Goal: Task Accomplishment & Management: Complete application form

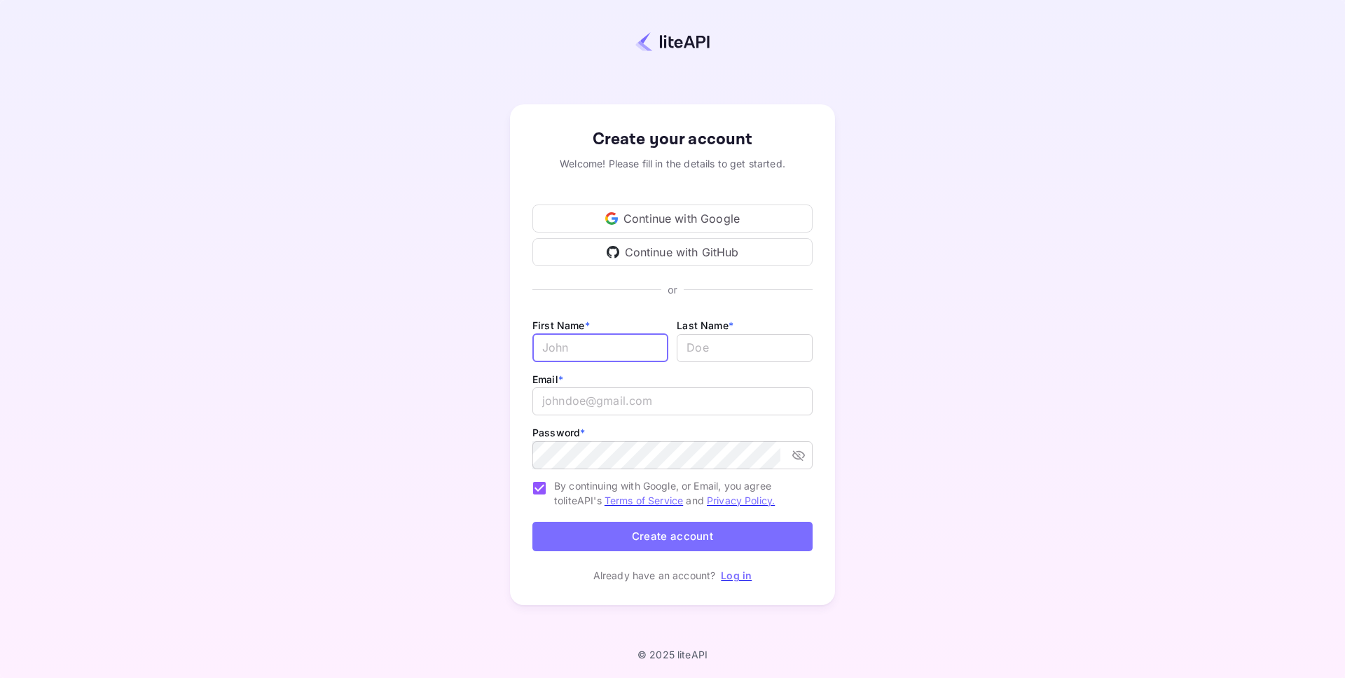
click at [621, 347] on input "Email *" at bounding box center [600, 348] width 136 height 28
click at [974, 341] on div "Create your account Welcome! Please fill in the details to get started. Continu…" at bounding box center [673, 355] width 1222 height 588
click at [668, 398] on input "email" at bounding box center [672, 401] width 280 height 28
paste input "[EMAIL_ADDRESS][DOMAIN_NAME]"
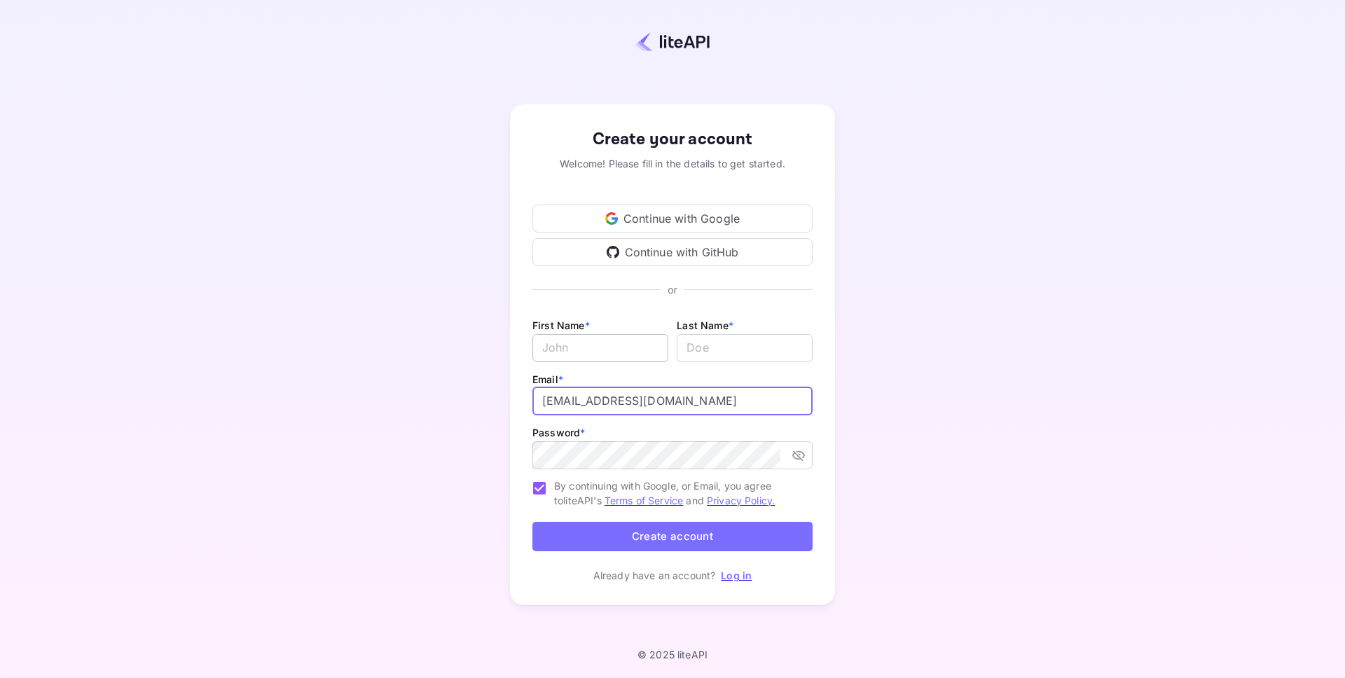
type input "[EMAIL_ADDRESS][DOMAIN_NAME]"
click at [573, 350] on input "Email *" at bounding box center [600, 348] width 136 height 28
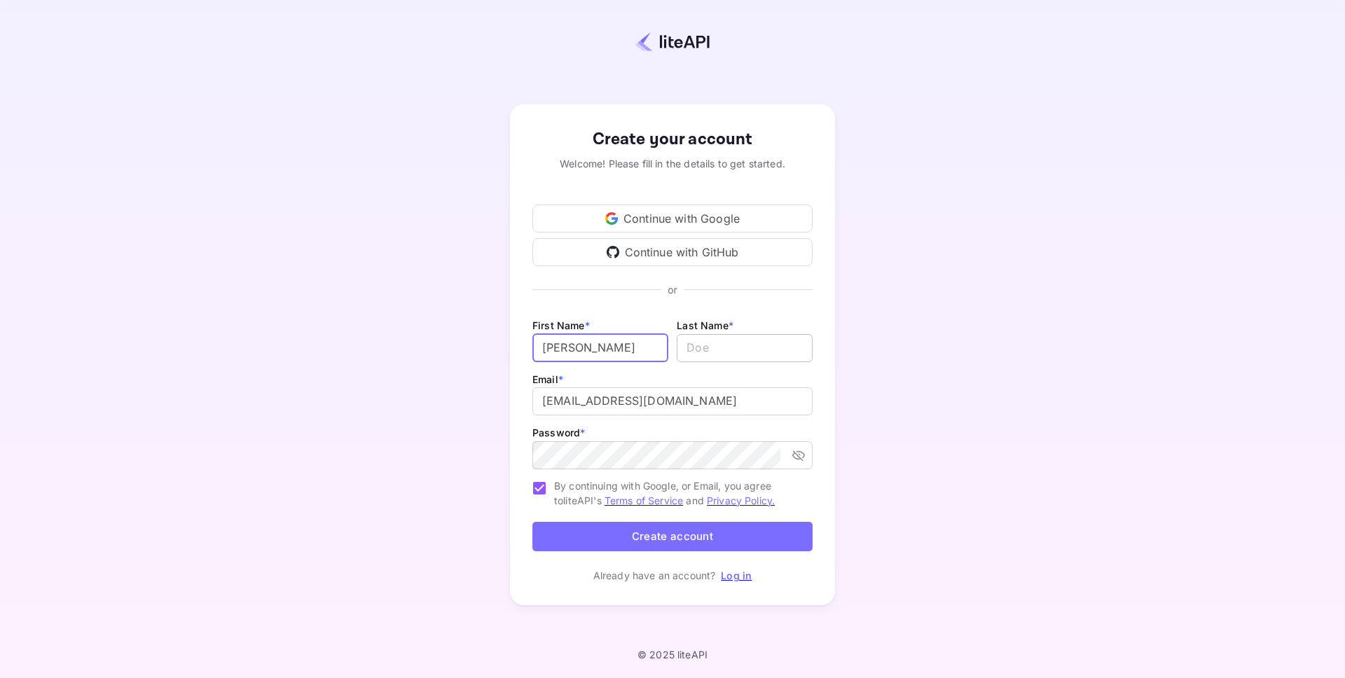
type input "Jonny"
click at [695, 357] on input "lastName" at bounding box center [745, 348] width 136 height 28
type input "Doe"
click at [637, 534] on button "Create account" at bounding box center [672, 537] width 280 height 30
click at [600, 548] on button "Create account" at bounding box center [672, 537] width 280 height 30
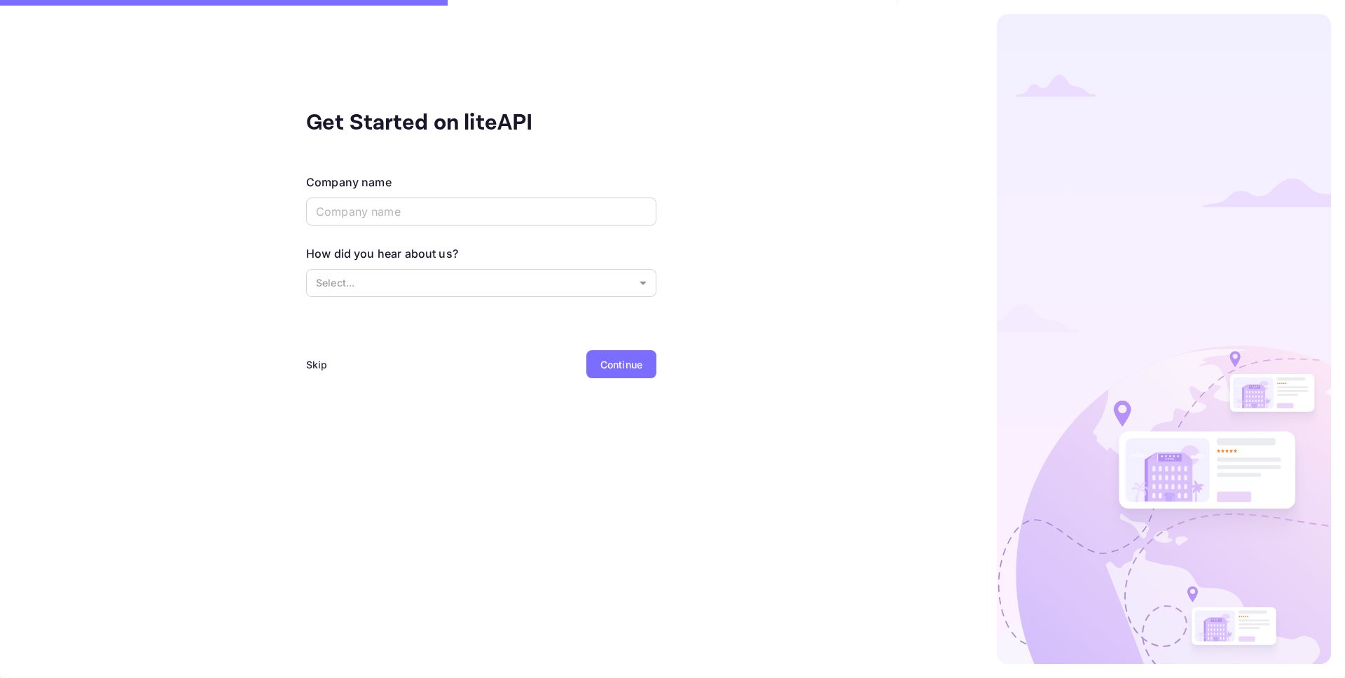
click at [607, 193] on div "Company name ​" at bounding box center [481, 201] width 350 height 55
click at [605, 209] on input "text" at bounding box center [481, 212] width 350 height 28
type input "TestCompany"
click at [499, 272] on body "Get Started on liteAPI Company name TestCompany ​ How did you hear about us? Se…" at bounding box center [672, 339] width 1345 height 678
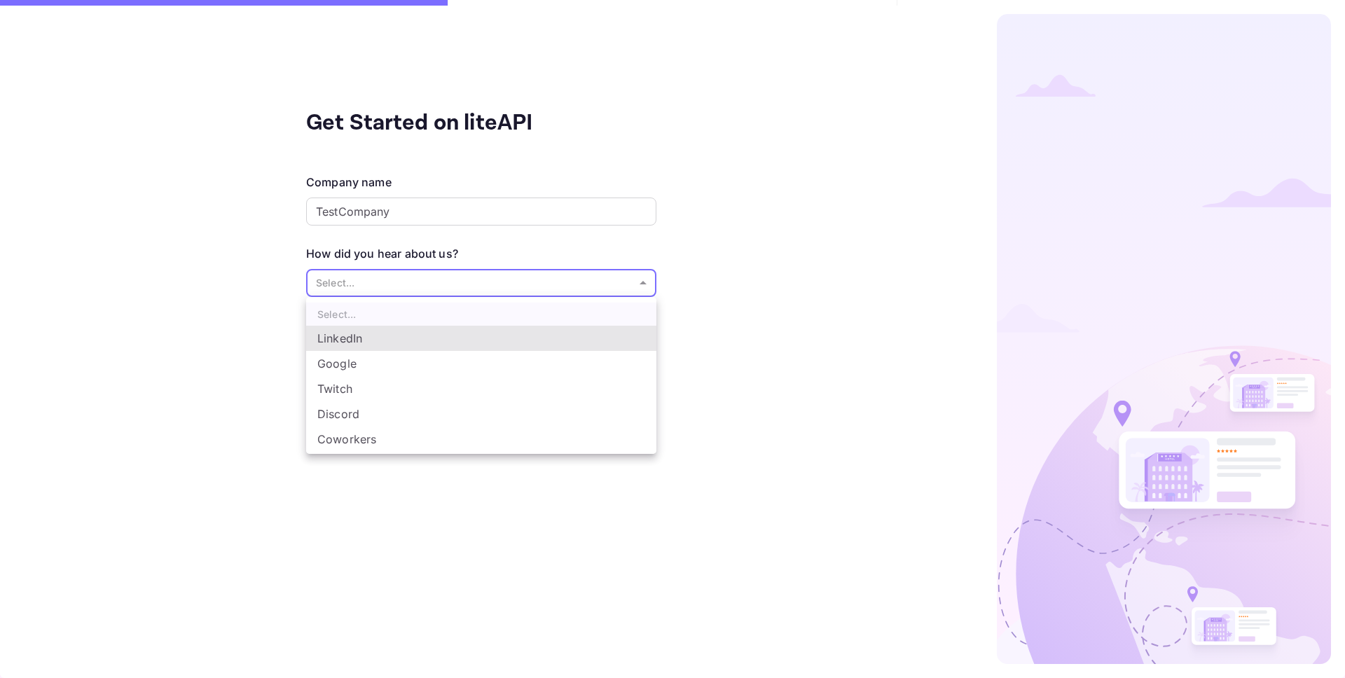
scroll to position [23, 0]
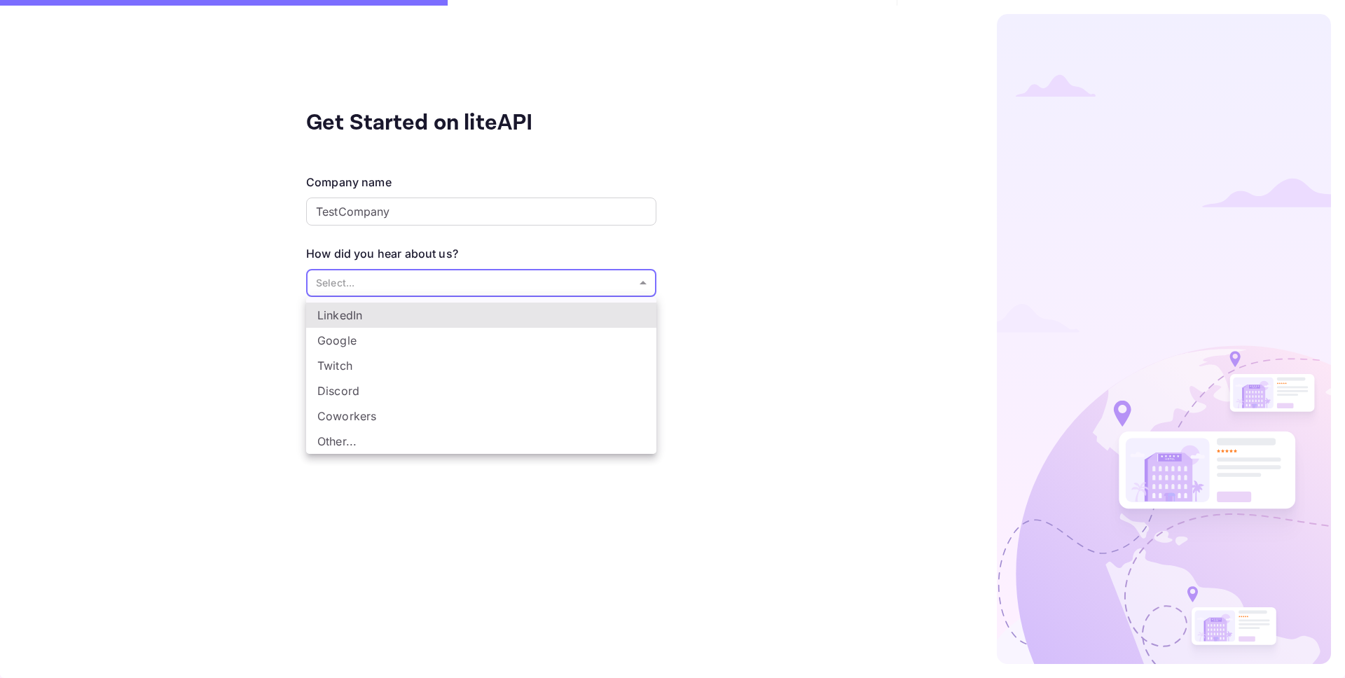
click at [378, 413] on li "Coworkers" at bounding box center [481, 415] width 350 height 25
type input "Coworkers"
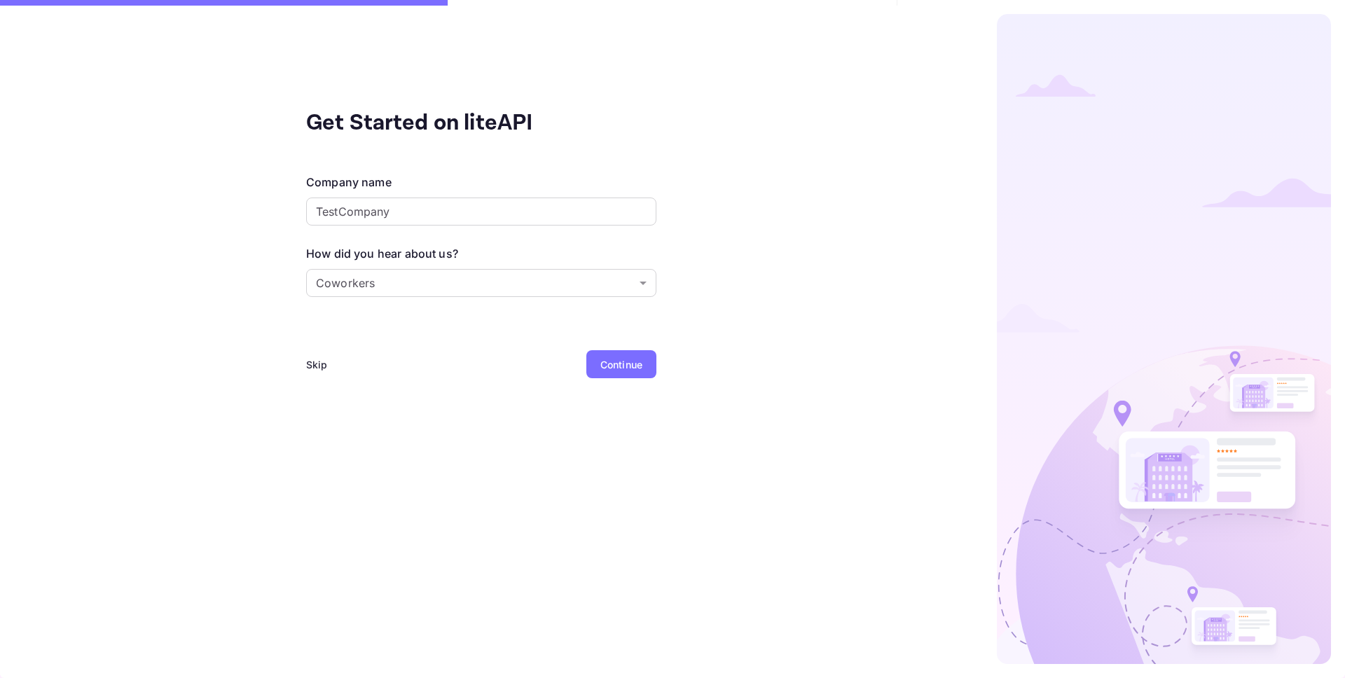
click at [609, 368] on div "Continue" at bounding box center [621, 364] width 42 height 15
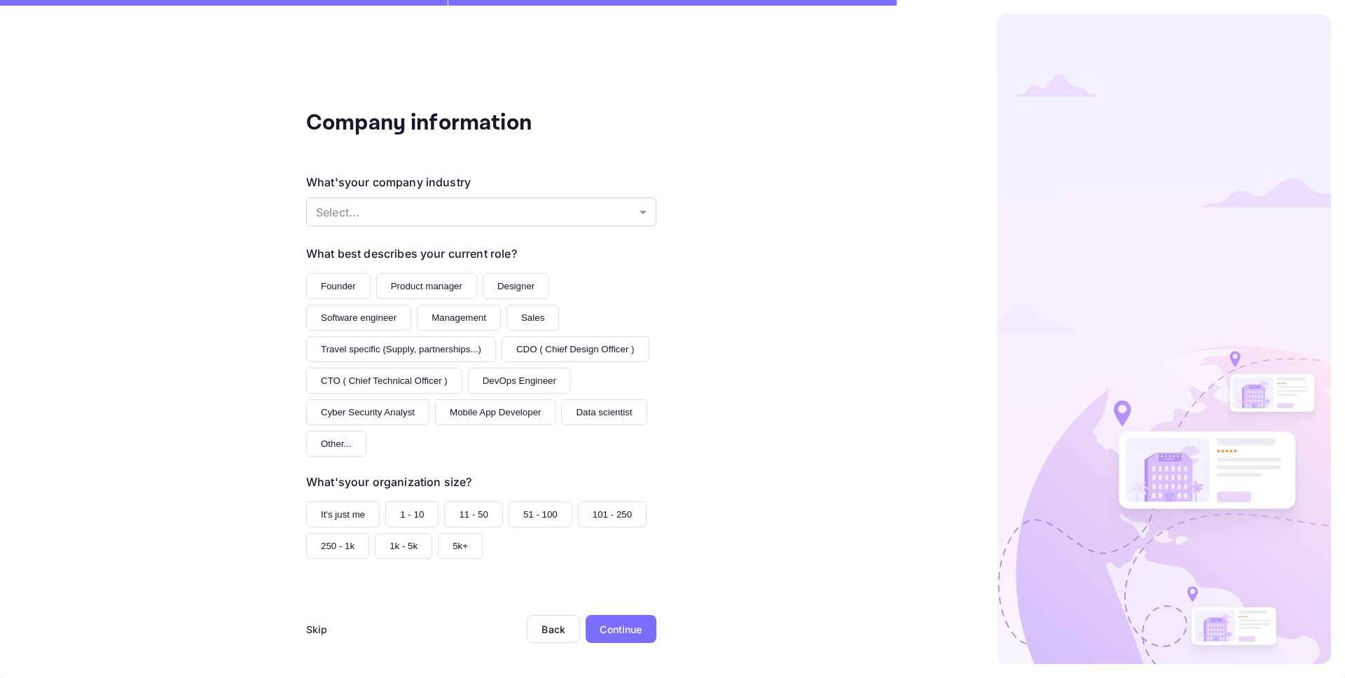
click at [319, 634] on div "Skip" at bounding box center [317, 629] width 22 height 15
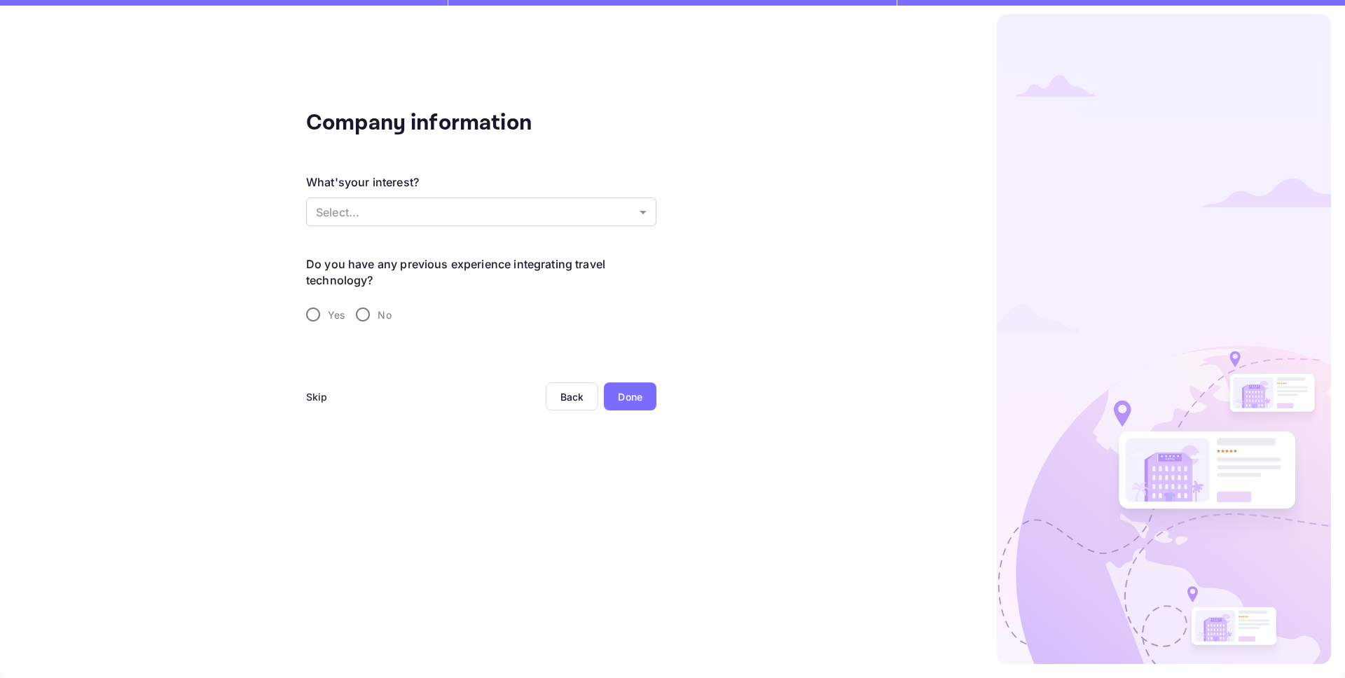
click at [326, 400] on div "Skip" at bounding box center [317, 396] width 22 height 15
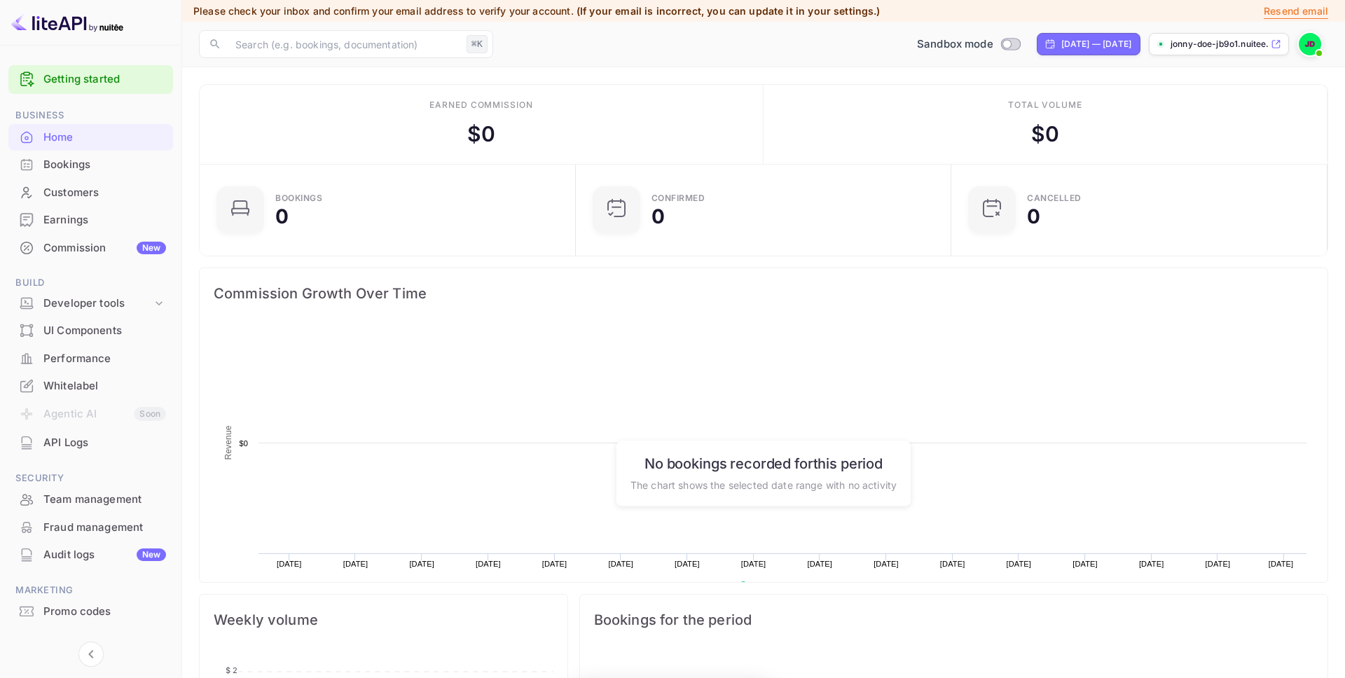
scroll to position [228, 367]
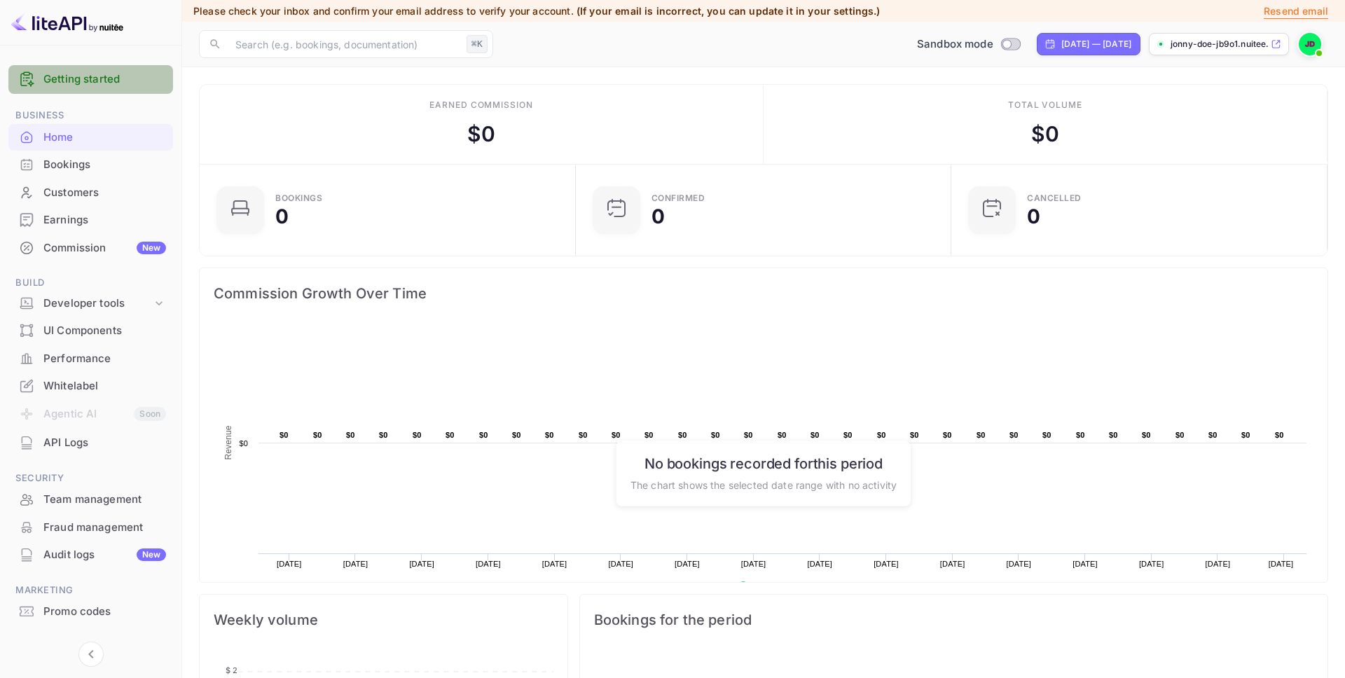
click at [107, 83] on link "Getting started" at bounding box center [104, 79] width 123 height 16
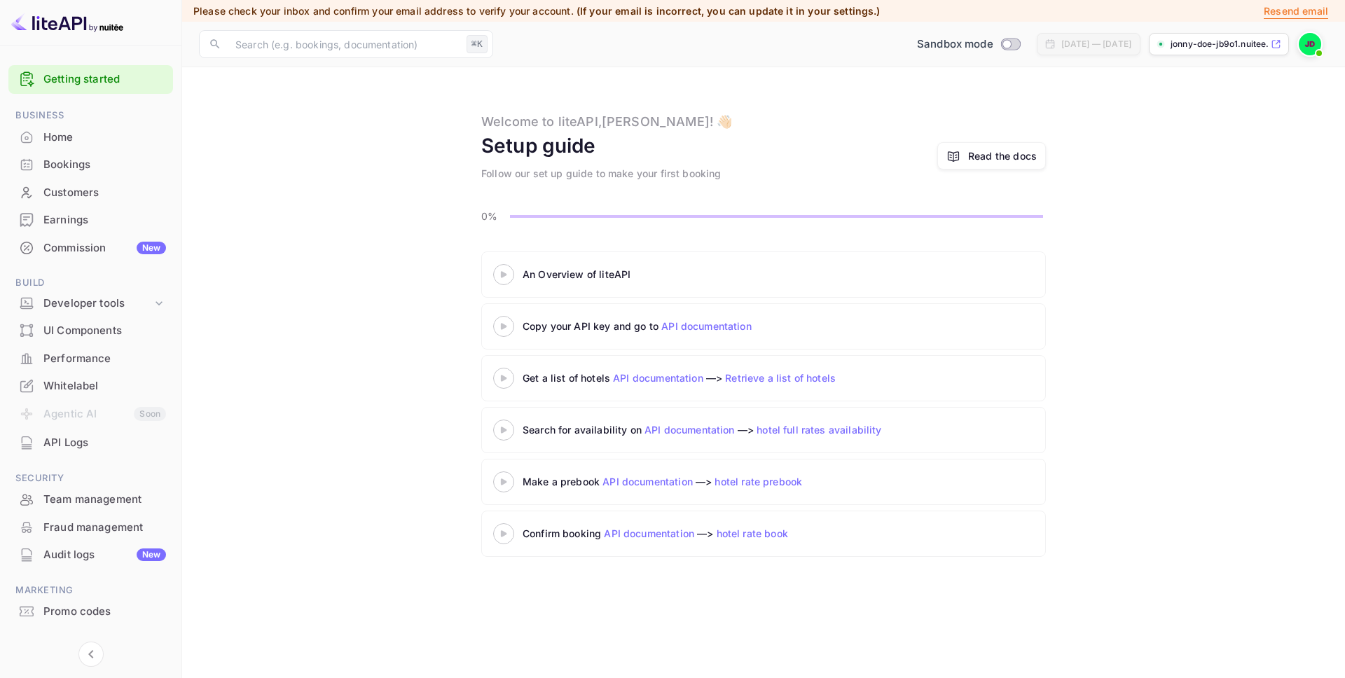
click at [510, 275] on icon at bounding box center [503, 274] width 49 height 7
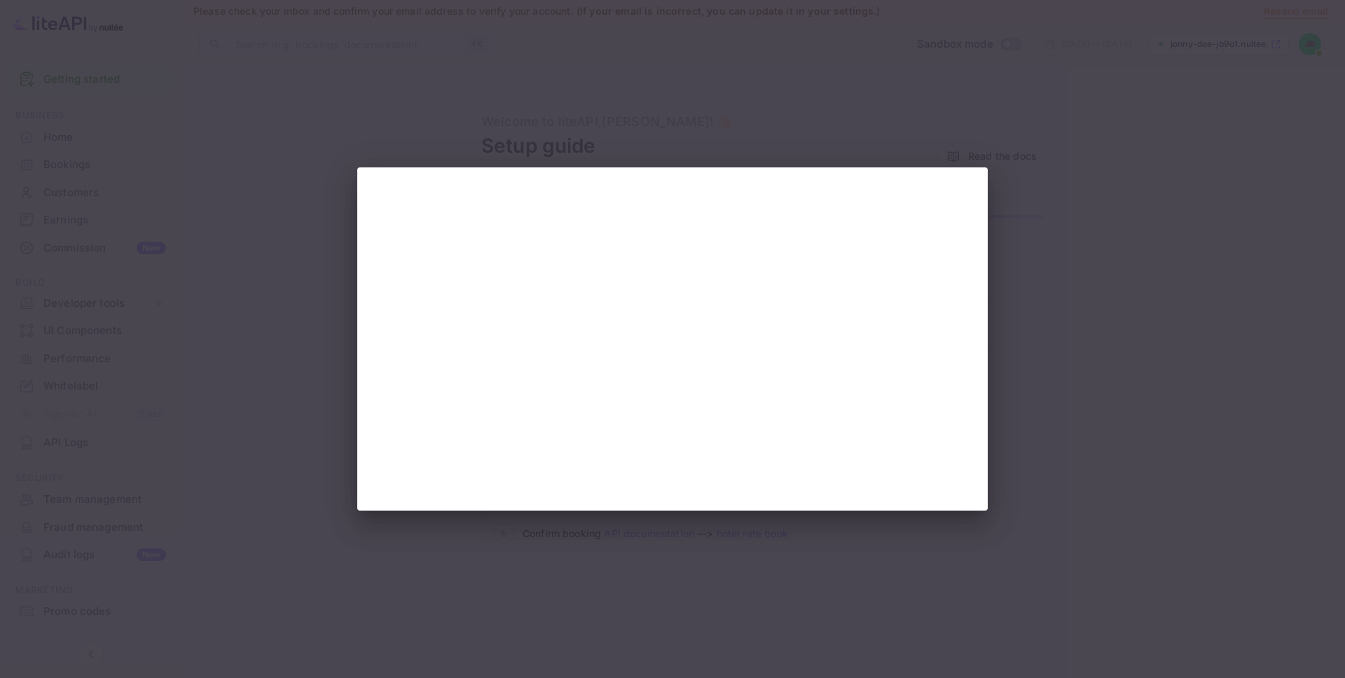
click at [371, 244] on div at bounding box center [672, 338] width 630 height 343
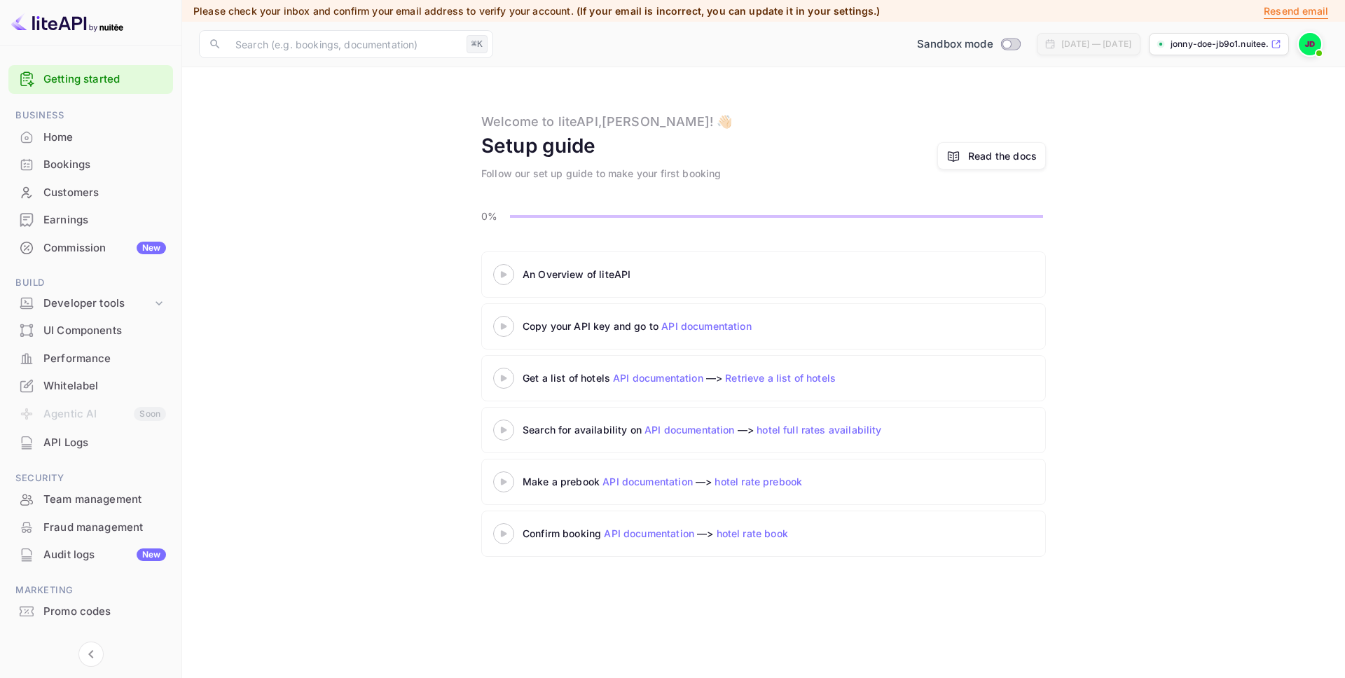
click at [496, 327] on icon at bounding box center [503, 326] width 49 height 7
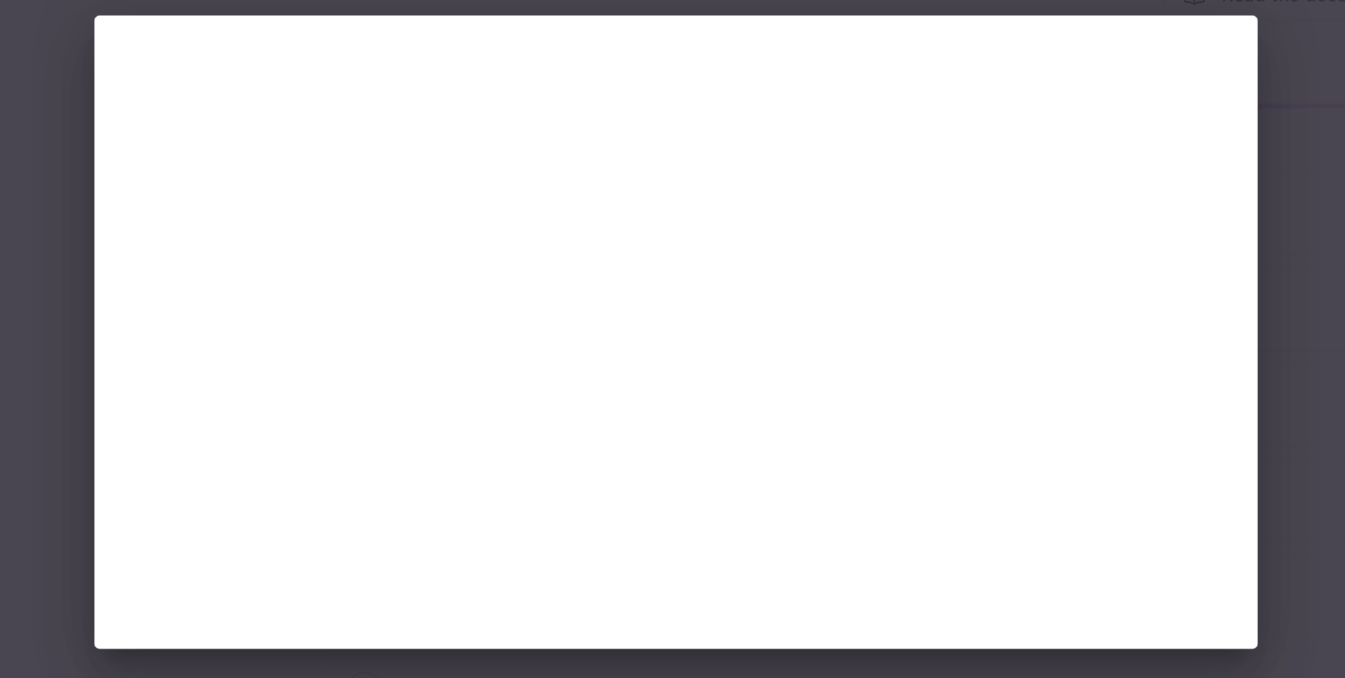
click at [998, 259] on div at bounding box center [672, 339] width 1345 height 678
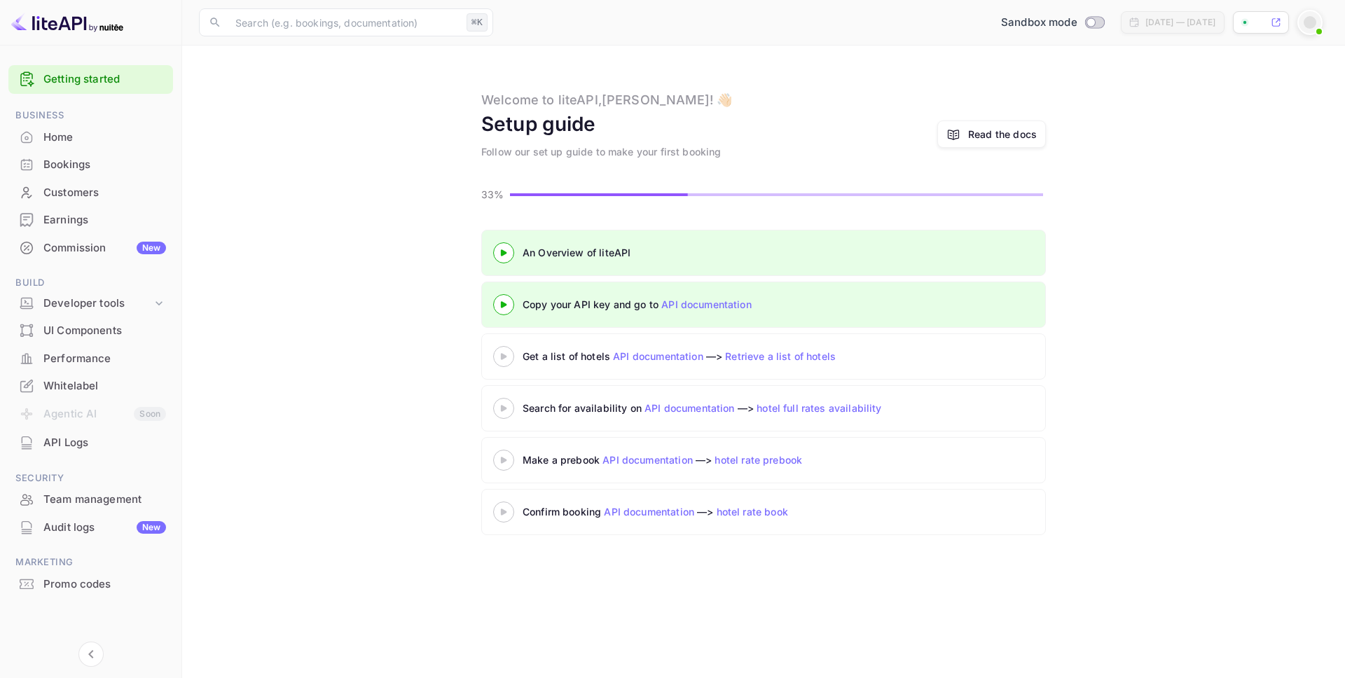
click at [90, 385] on div "Whitelabel" at bounding box center [104, 386] width 123 height 16
click at [95, 331] on div "UI Components" at bounding box center [104, 331] width 123 height 16
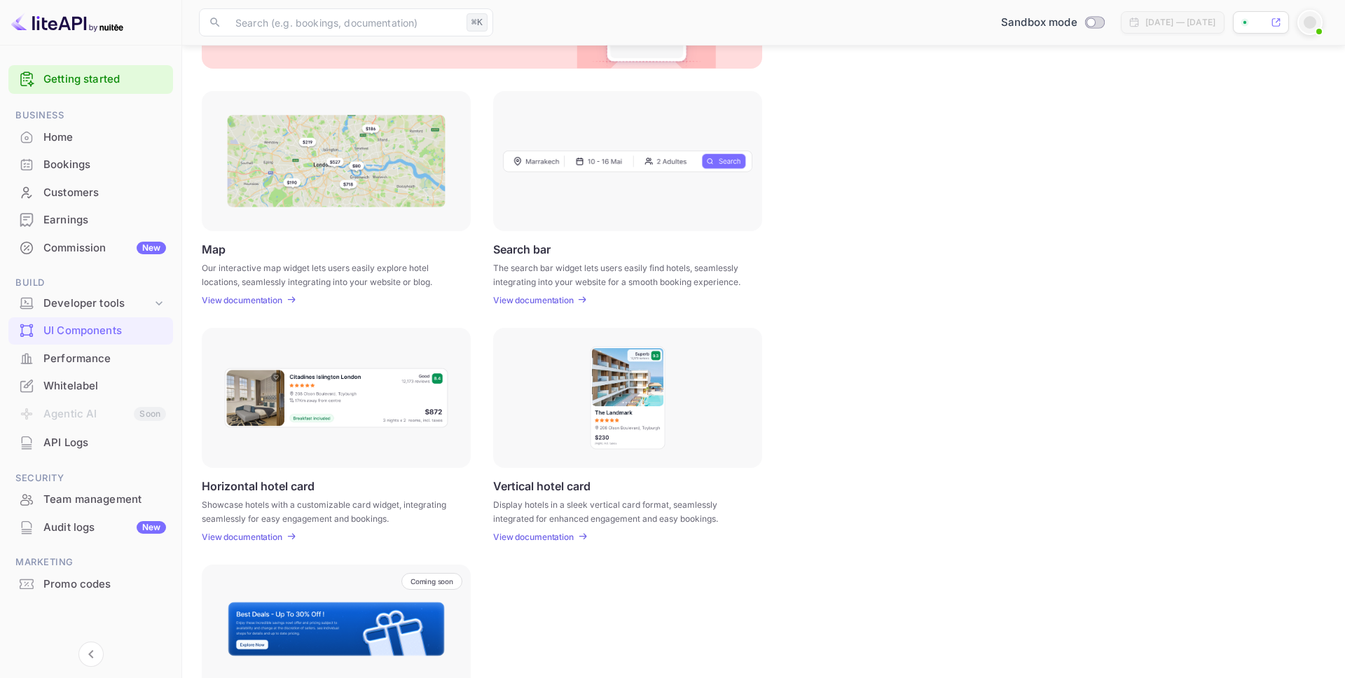
scroll to position [113, 0]
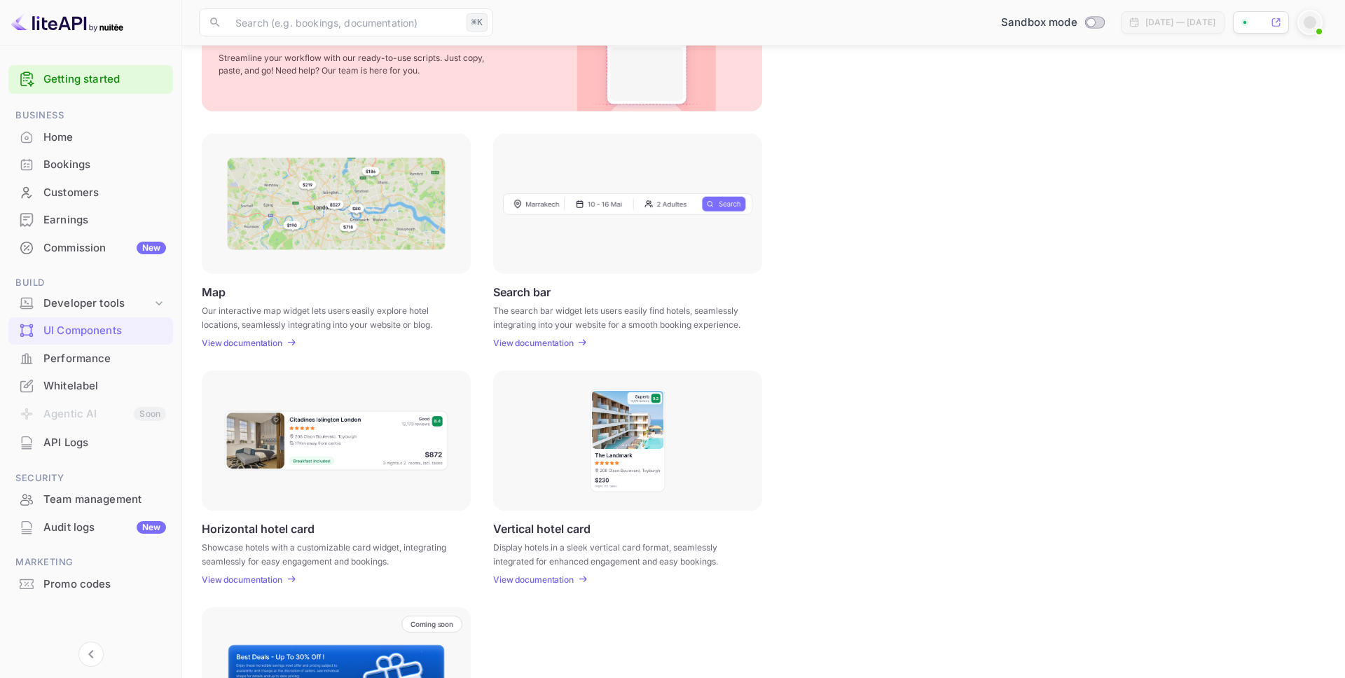
click at [541, 344] on p "View documentation" at bounding box center [533, 343] width 81 height 11
click at [111, 382] on div "Whitelabel" at bounding box center [104, 386] width 123 height 16
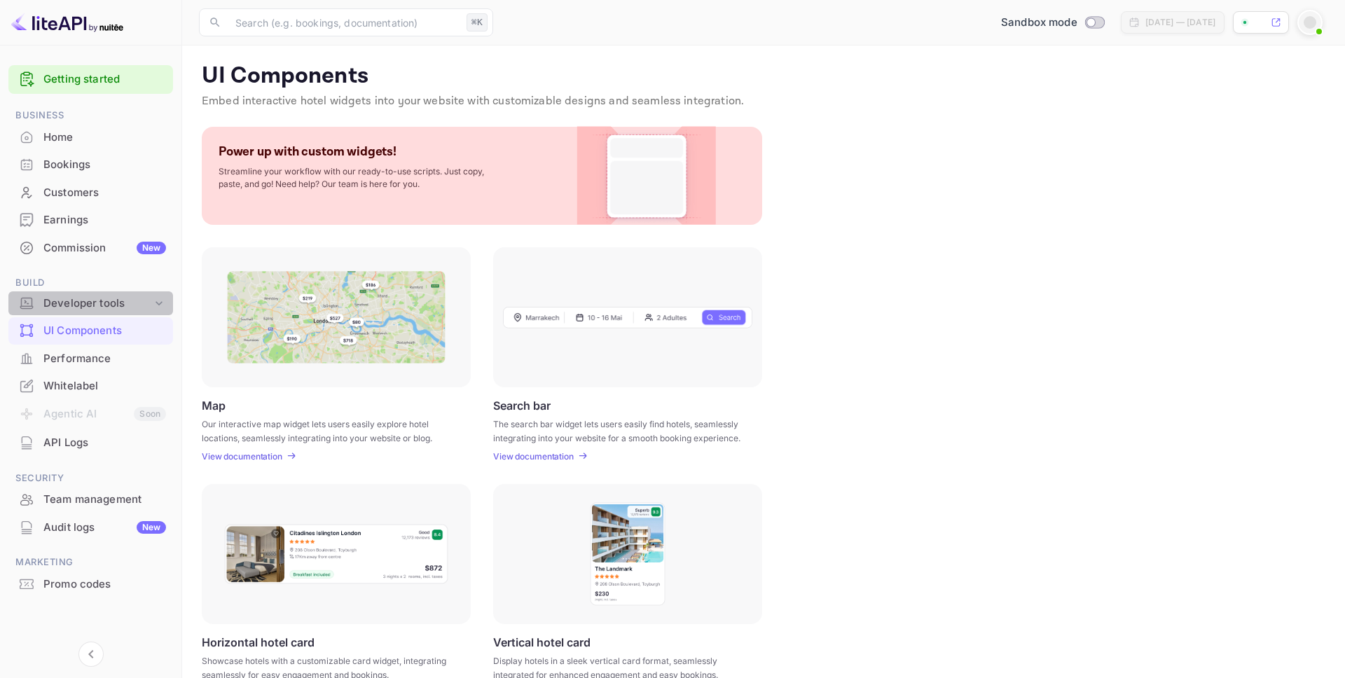
click at [159, 302] on icon at bounding box center [159, 303] width 14 height 14
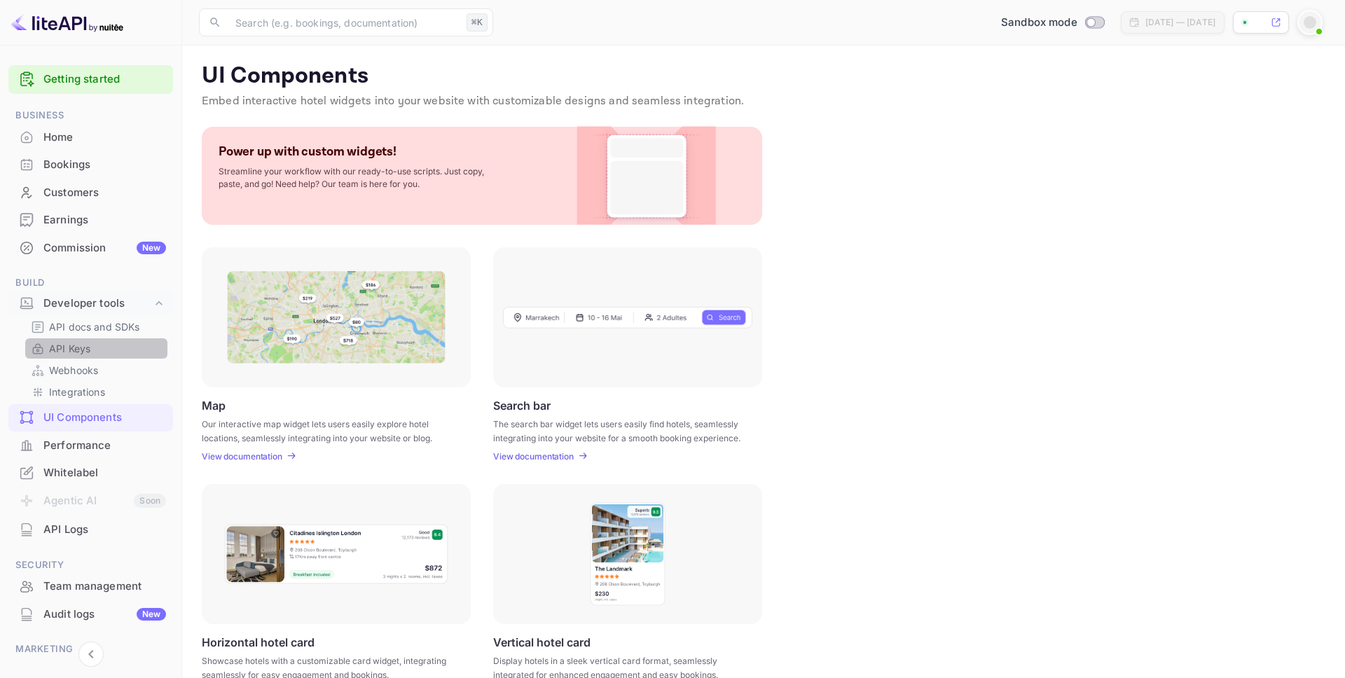
click at [118, 345] on link "API Keys" at bounding box center [96, 348] width 131 height 15
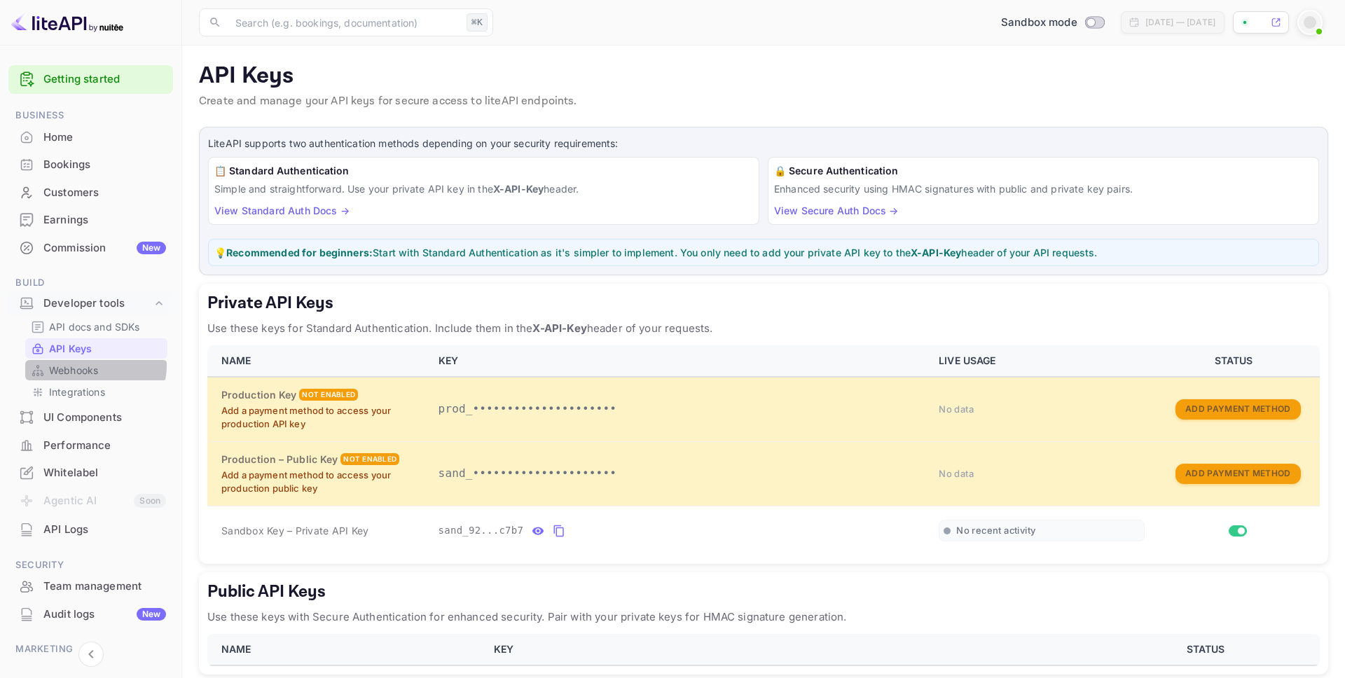
click at [93, 366] on p "Webhooks" at bounding box center [73, 370] width 49 height 15
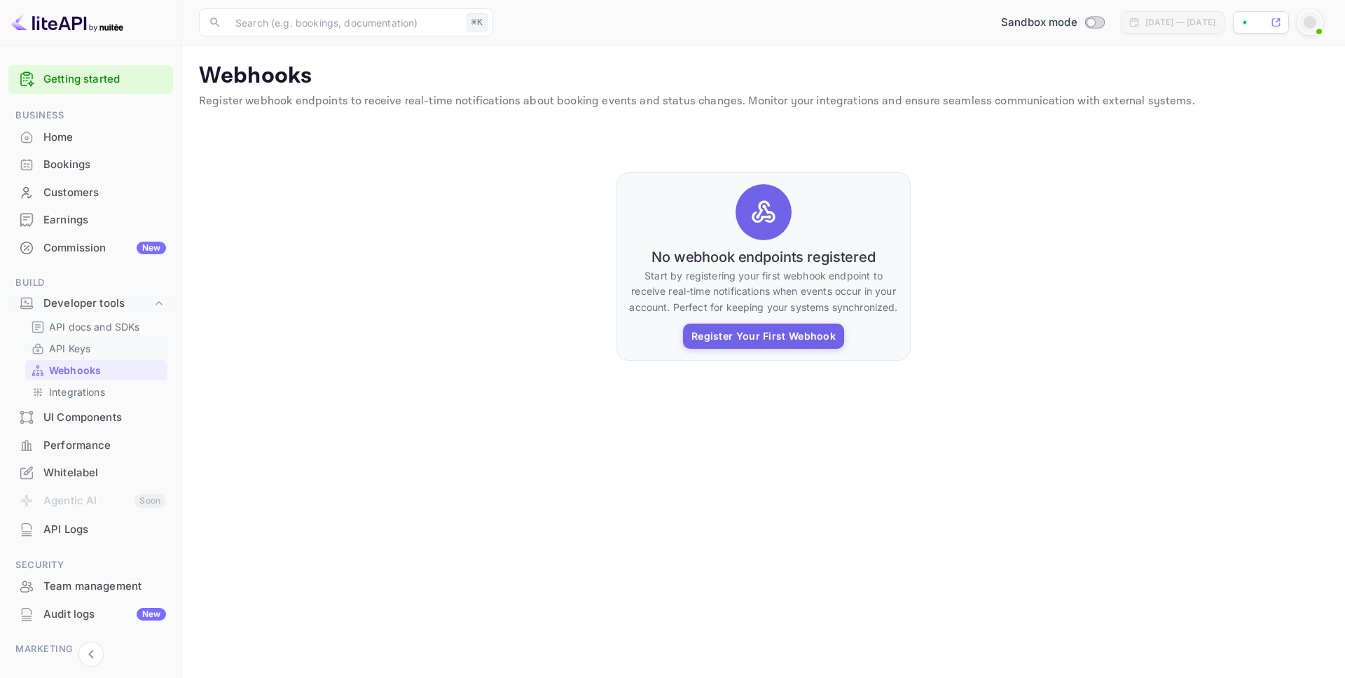
click at [86, 348] on p "API Keys" at bounding box center [69, 348] width 41 height 15
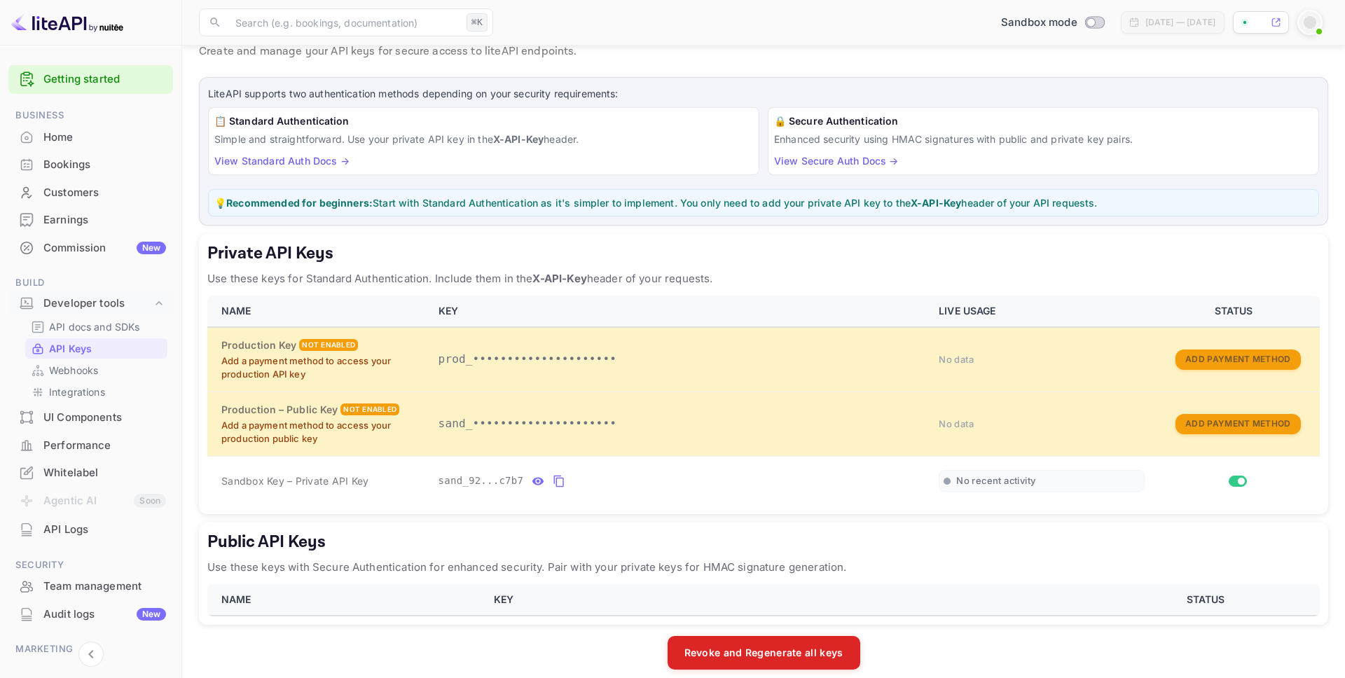
scroll to position [64, 0]
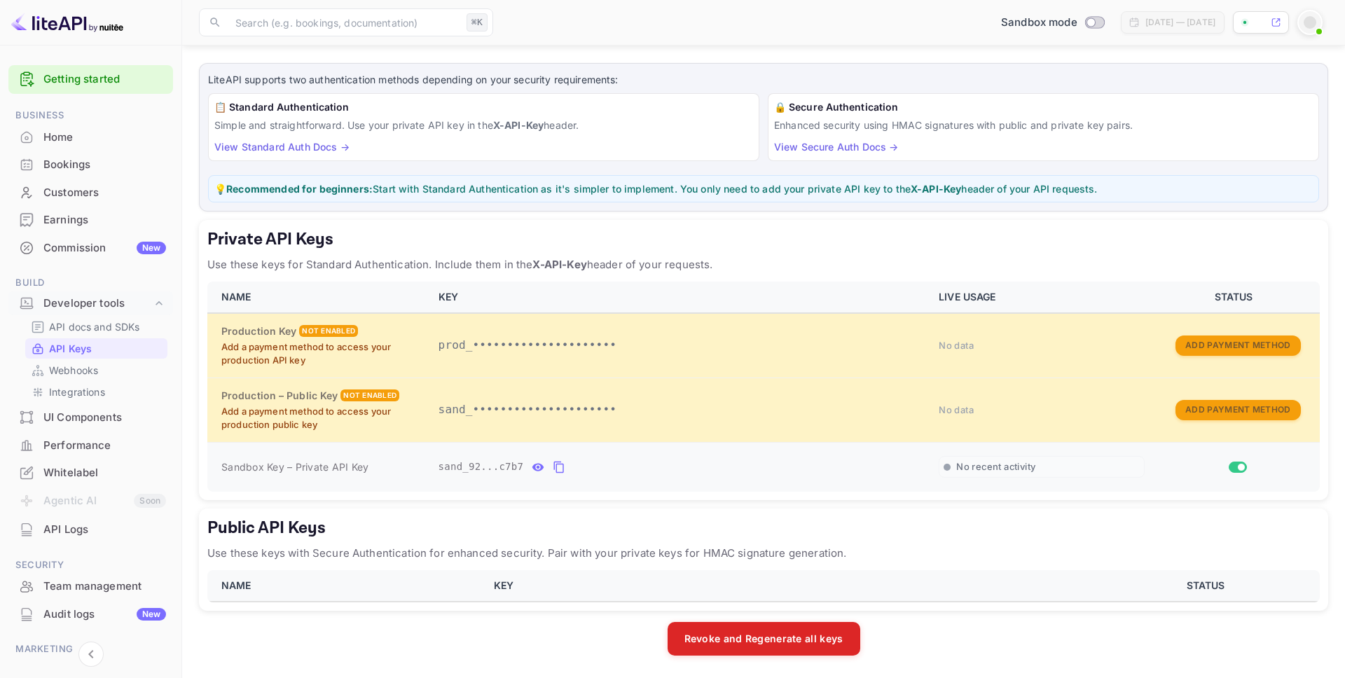
click at [558, 471] on icon "private api keys table" at bounding box center [559, 467] width 13 height 17
click at [69, 88] on div "Getting started" at bounding box center [90, 79] width 165 height 29
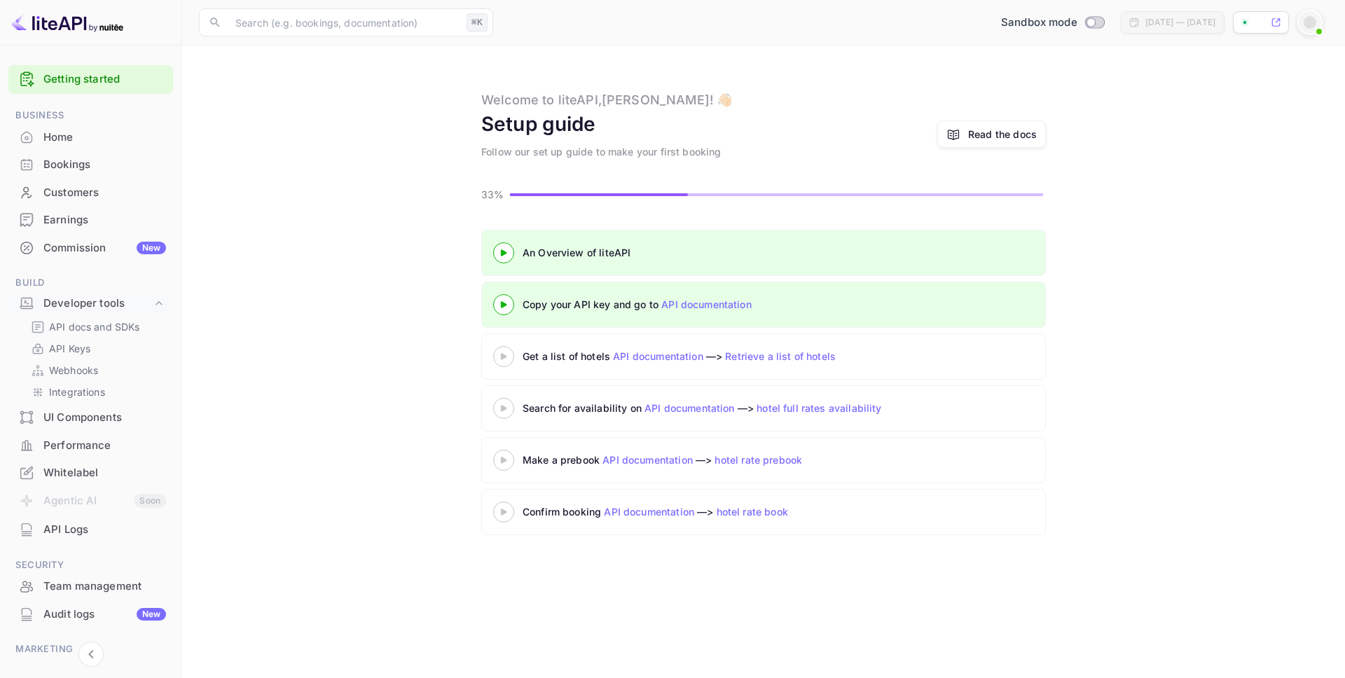
click at [498, 355] on icon at bounding box center [503, 356] width 49 height 7
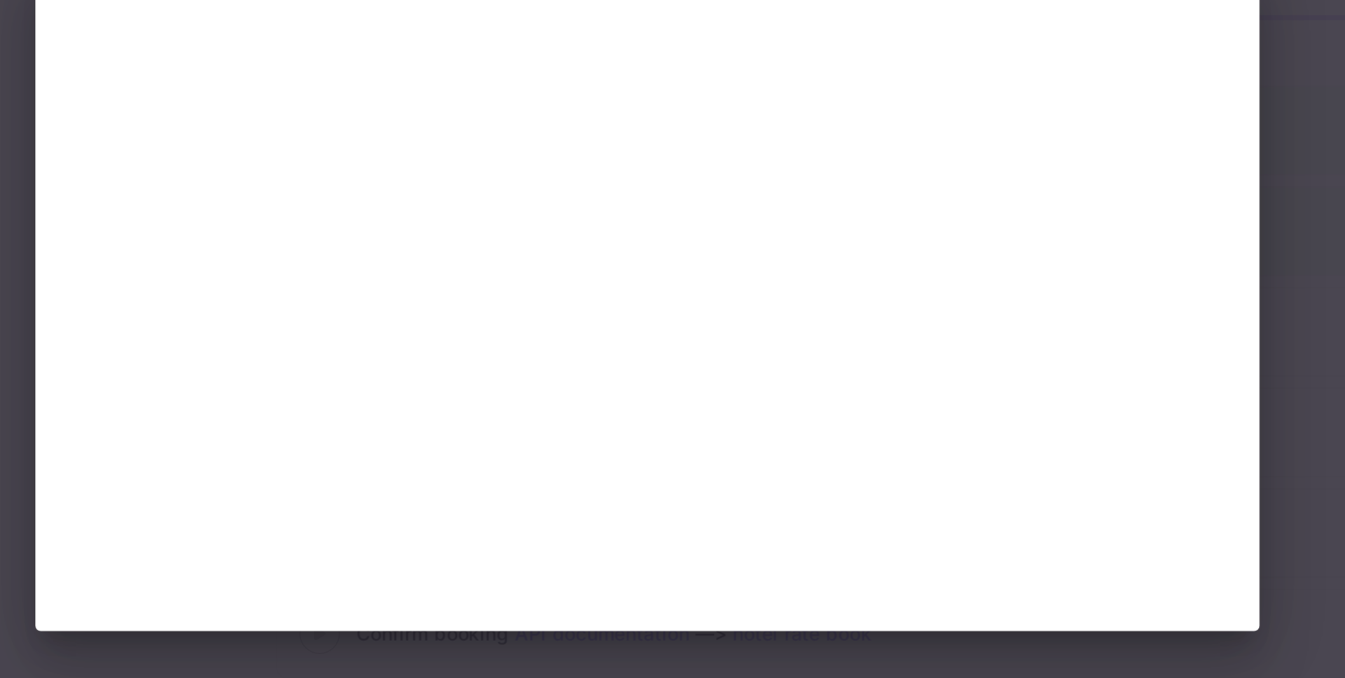
click at [1005, 317] on div at bounding box center [672, 339] width 1345 height 678
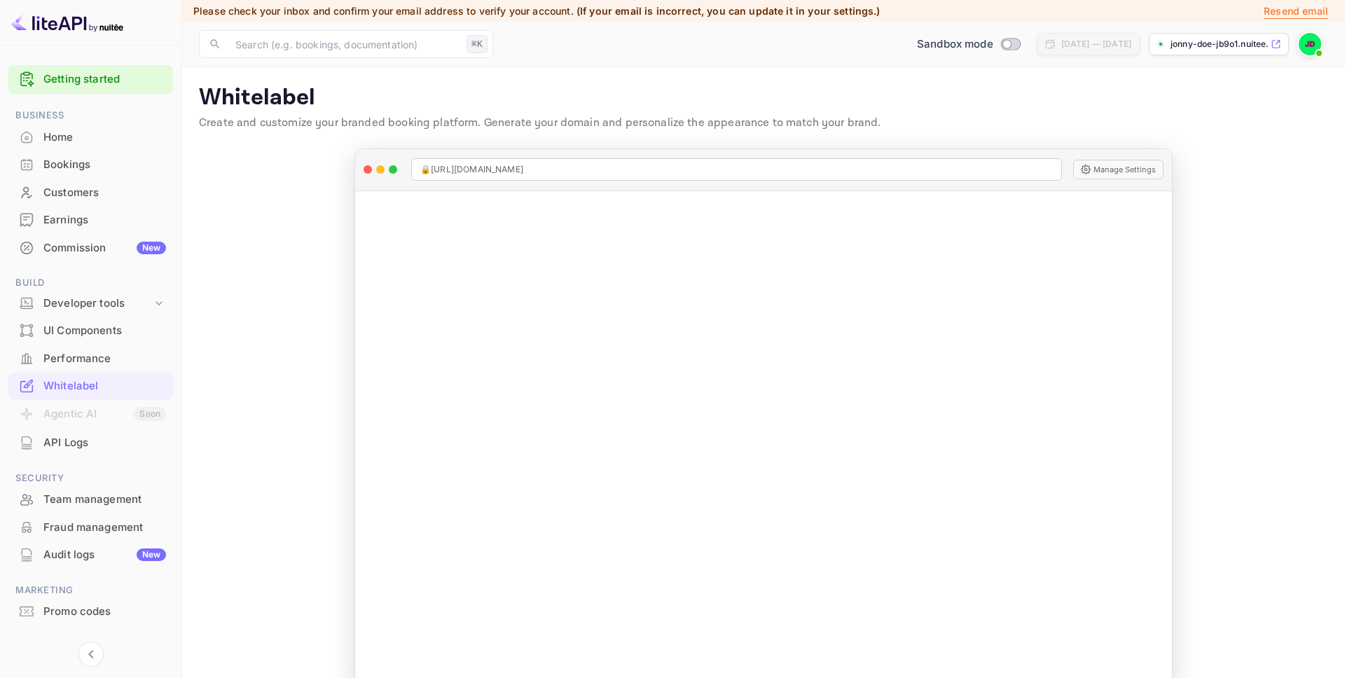
scroll to position [29, 0]
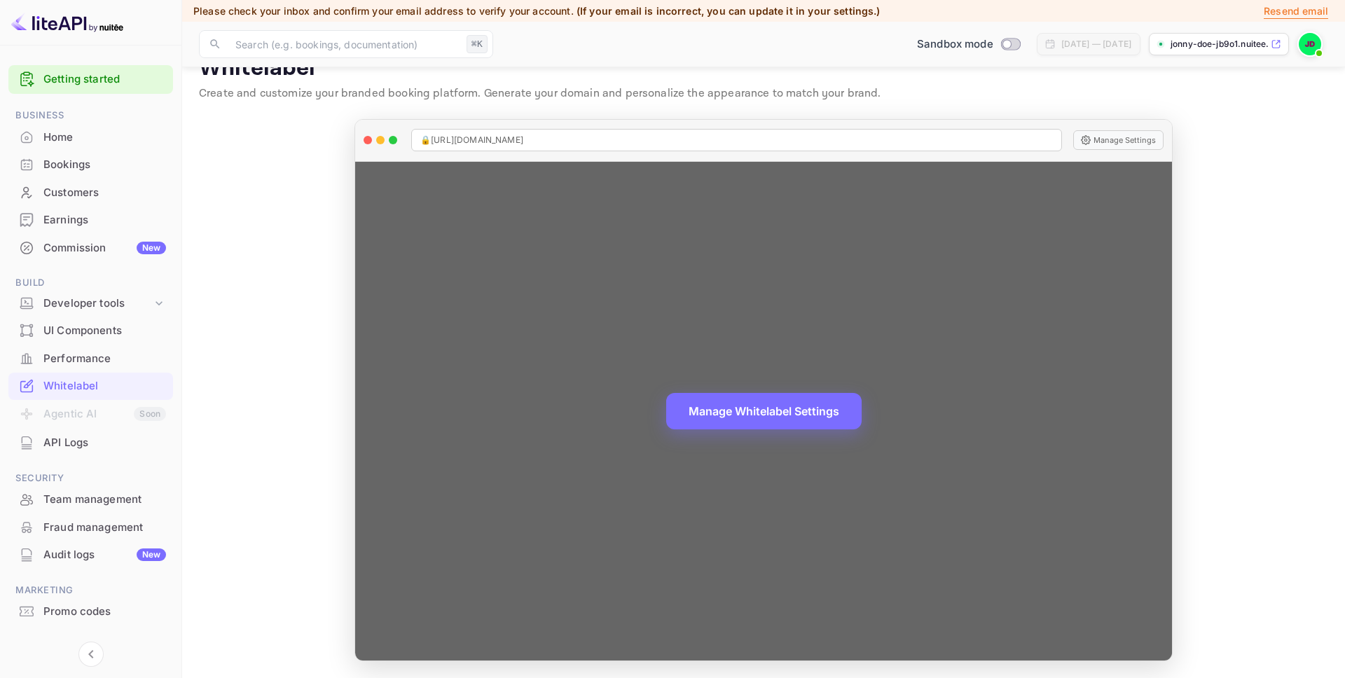
drag, startPoint x: 849, startPoint y: 310, endPoint x: 719, endPoint y: 322, distance: 130.1
click at [719, 321] on div "Manage Whitelabel Settings" at bounding box center [763, 411] width 817 height 499
click at [766, 410] on button "Manage Whitelabel Settings" at bounding box center [763, 410] width 195 height 36
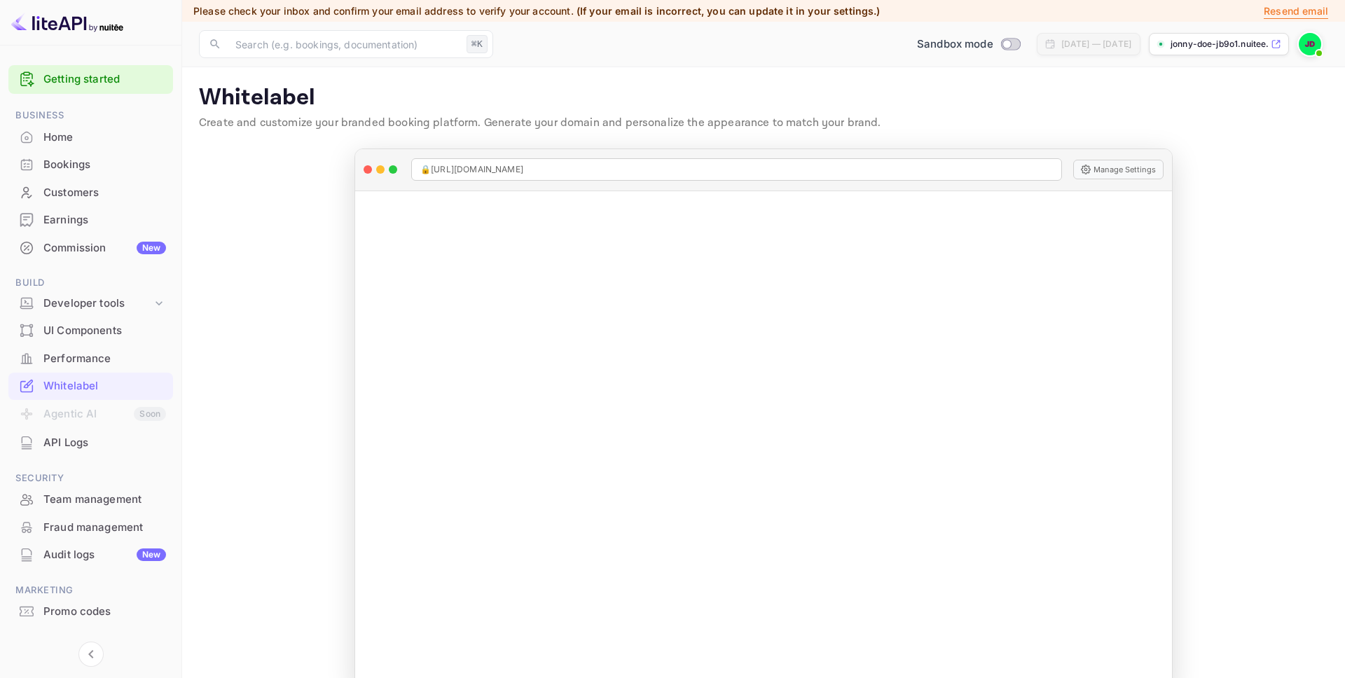
click at [361, 119] on p "Create and customize your branded booking platform. Generate your domain and pe…" at bounding box center [763, 123] width 1129 height 17
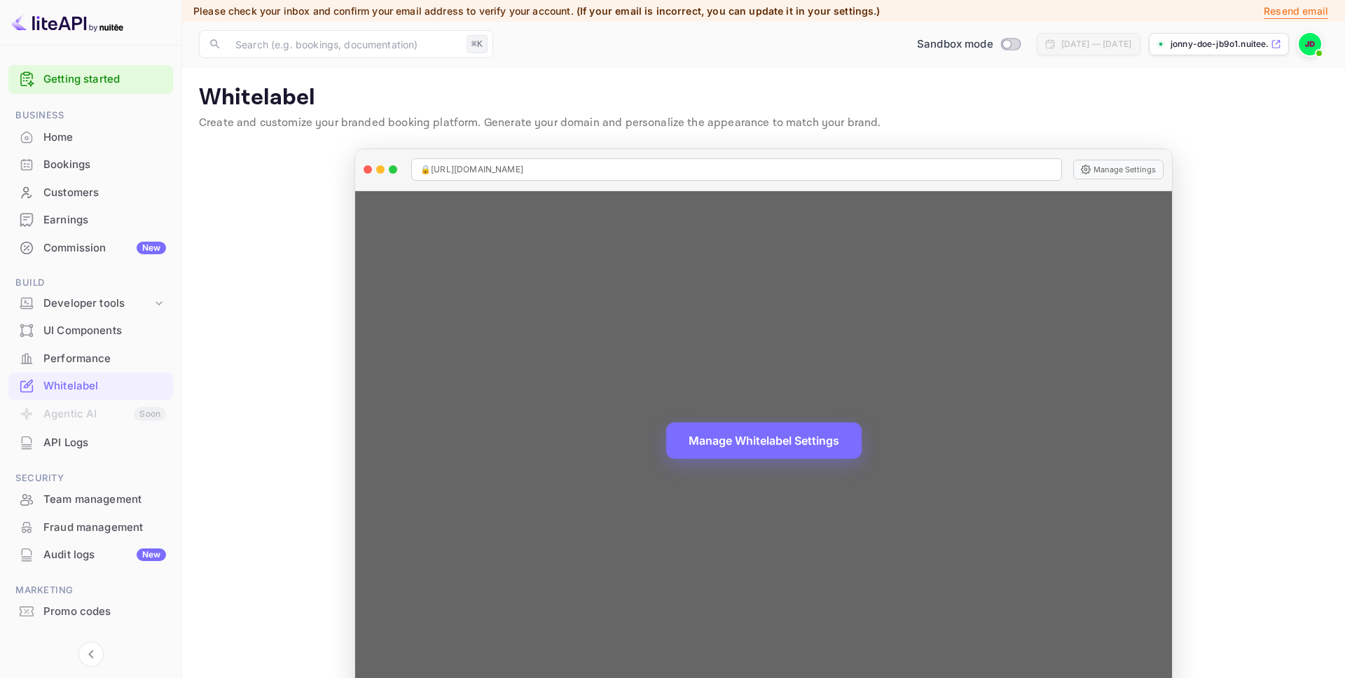
click at [577, 170] on div "🔒 https://jonny-doe-jb9o1.nuitee.link" at bounding box center [736, 169] width 651 height 22
drag, startPoint x: 572, startPoint y: 170, endPoint x: 443, endPoint y: 156, distance: 130.3
click at [443, 156] on div "🔒 https://jonny-doe-jb9o1.nuitee.link Manage Settings" at bounding box center [763, 170] width 817 height 42
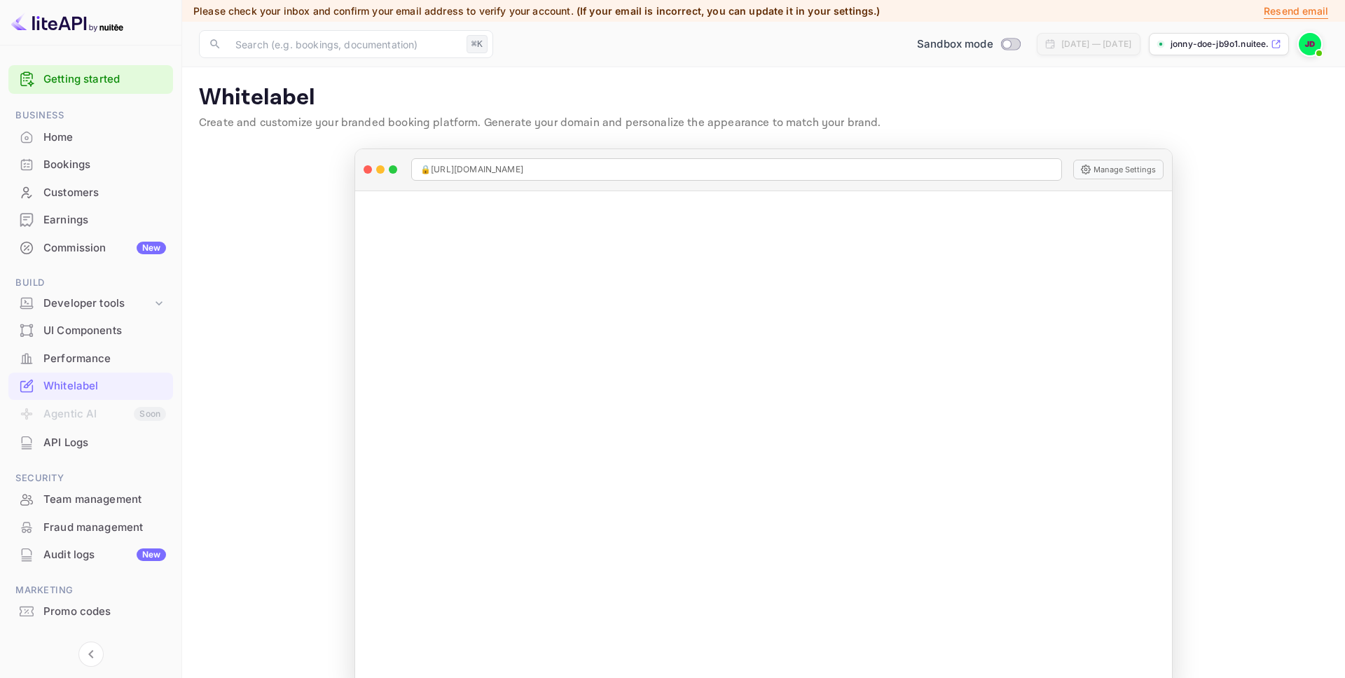
copy span "🔒 https://jonny-doe-jb9o1.nuitee.link"
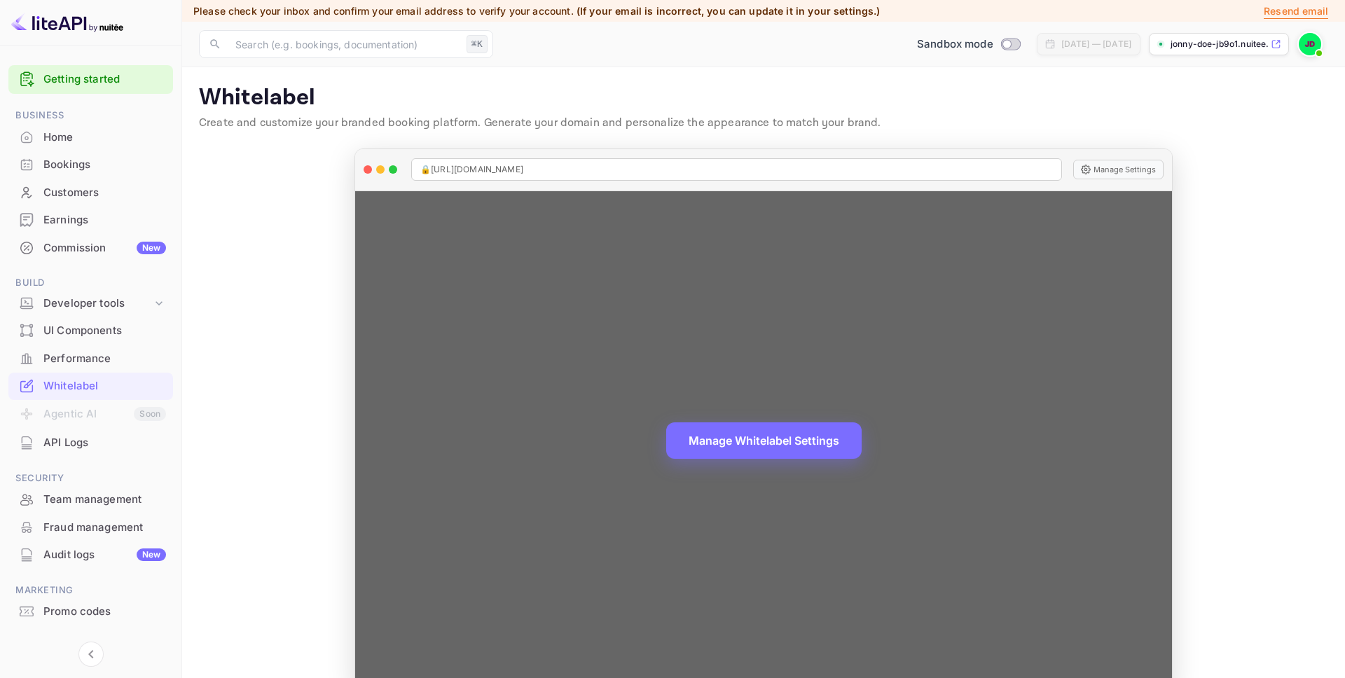
scroll to position [29, 0]
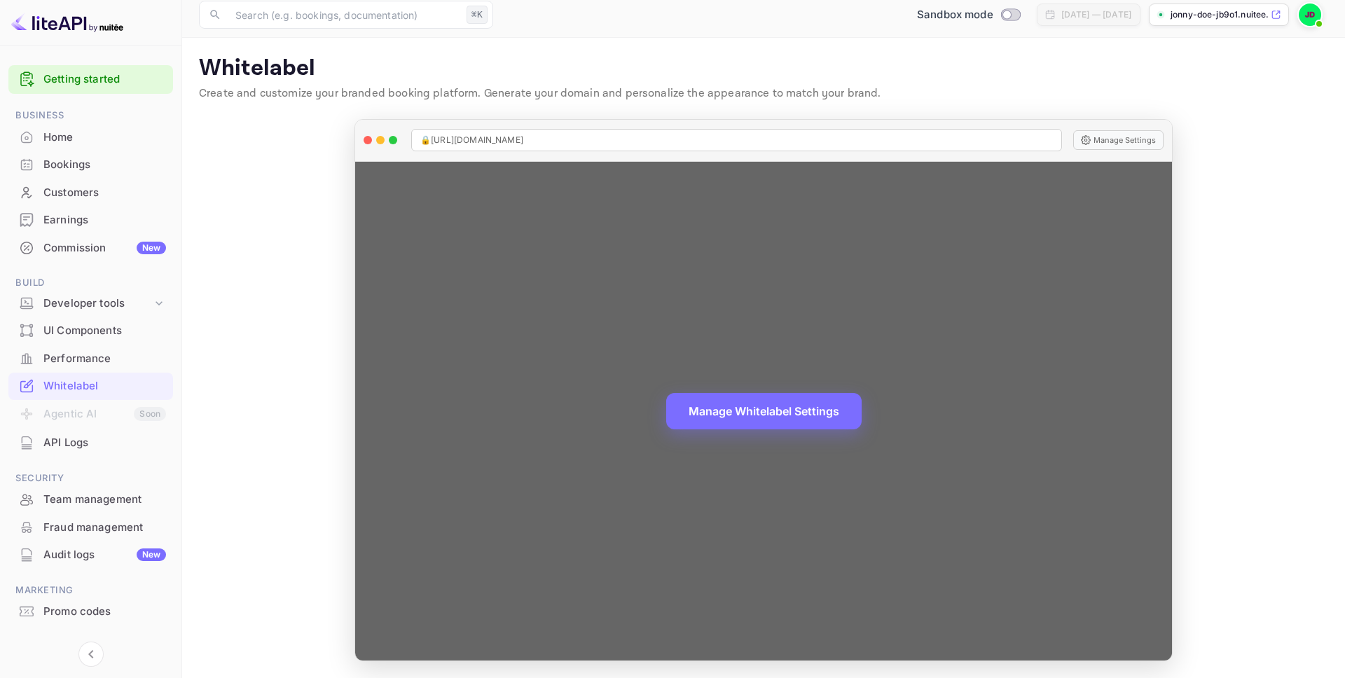
click at [523, 146] on span "🔒 https://jonny-doe-jb9o1.nuitee.link" at bounding box center [471, 140] width 103 height 13
click at [523, 142] on span "🔒 https://jonny-doe-jb9o1.nuitee.link" at bounding box center [471, 140] width 103 height 13
copy span "🔒 https://jonny-doe-jb9o1.nuitee.link"
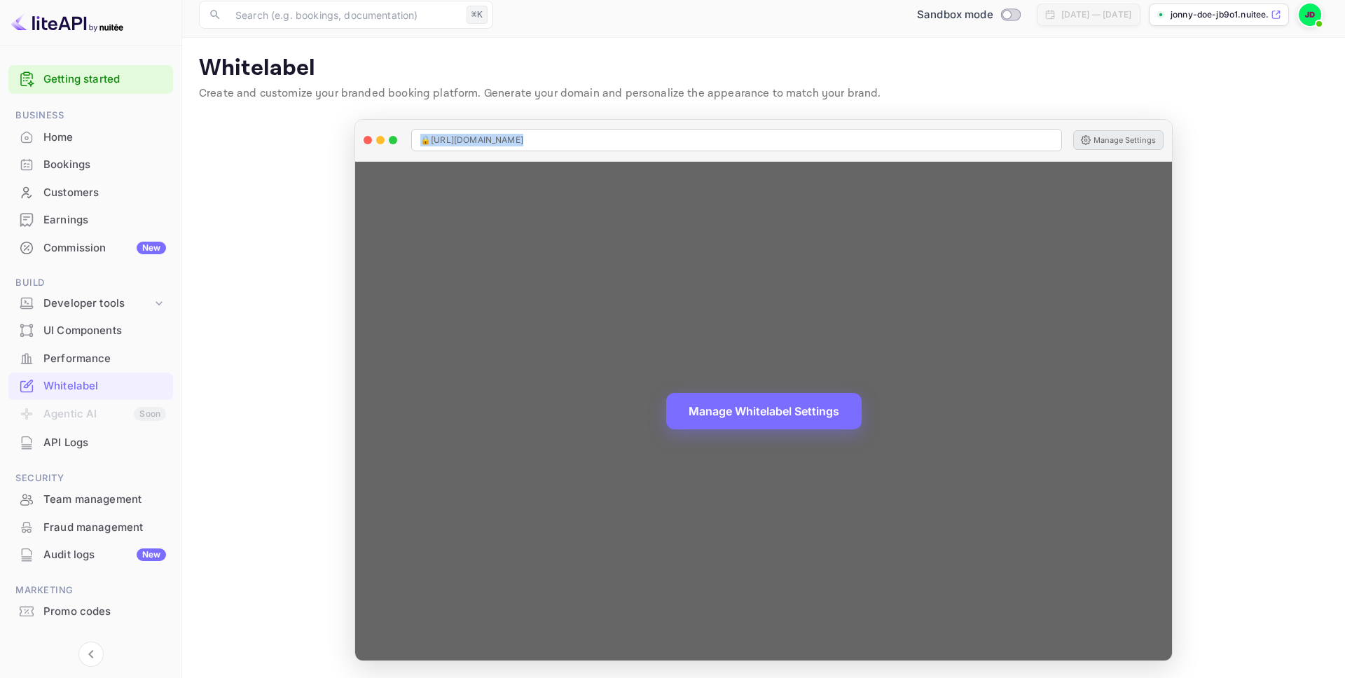
click at [1114, 141] on button "Manage Settings" at bounding box center [1118, 140] width 90 height 20
click at [806, 423] on button "Manage Whitelabel Settings" at bounding box center [763, 410] width 195 height 36
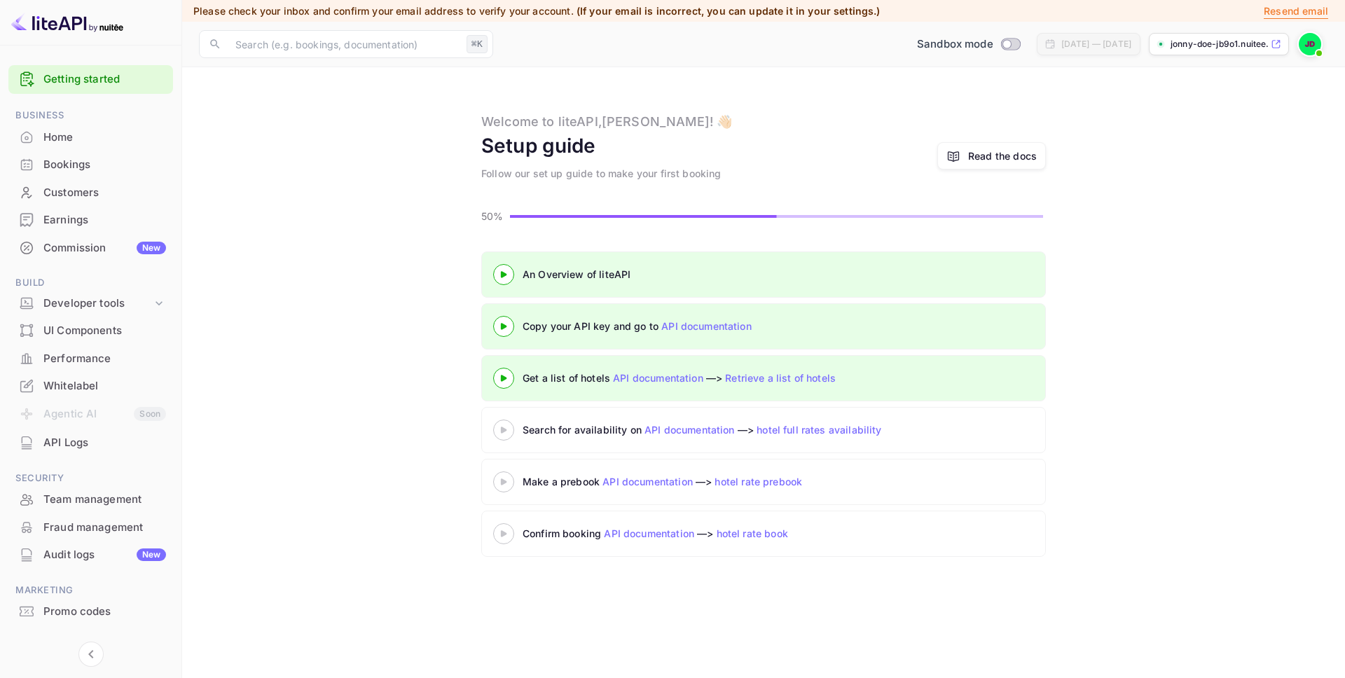
click at [801, 382] on link "Retrieve a list of hotels" at bounding box center [780, 378] width 111 height 12
